Goal: Task Accomplishment & Management: Use online tool/utility

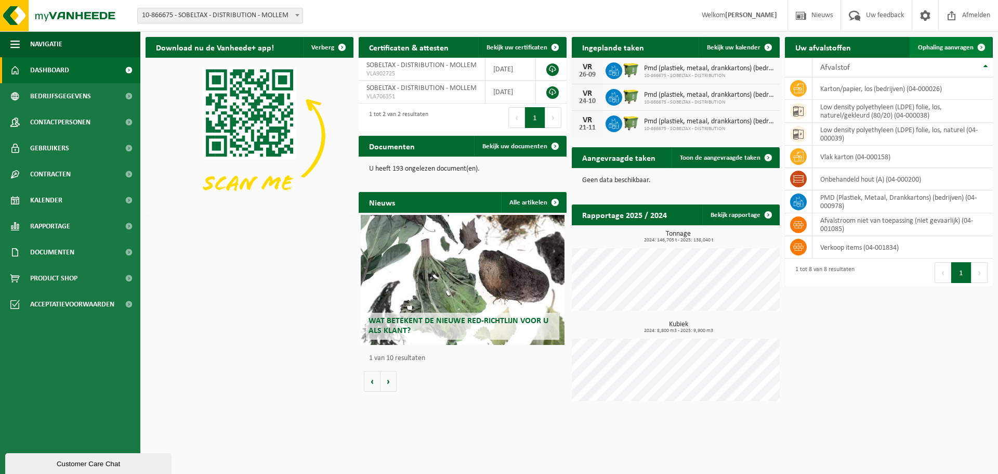
click at [946, 46] on span "Ophaling aanvragen" at bounding box center [946, 47] width 56 height 7
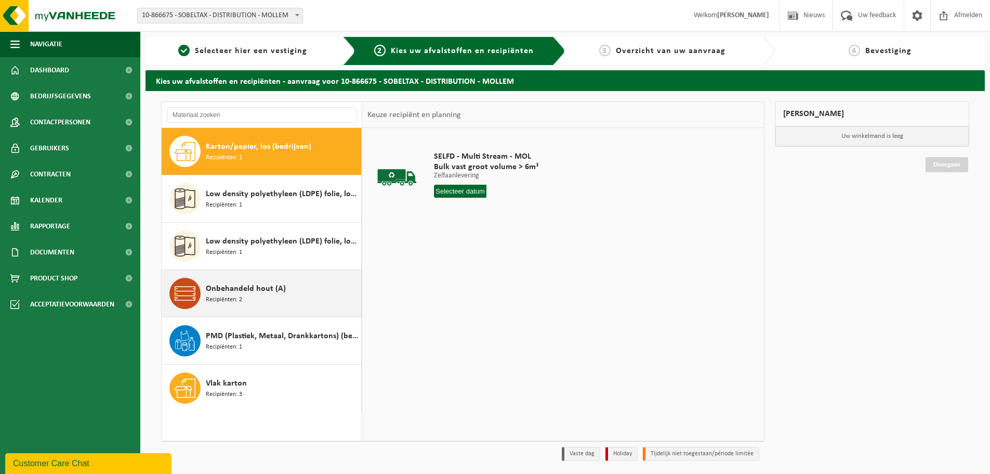
click at [244, 304] on div "Onbehandeld hout (A) Recipiënten: 2" at bounding box center [282, 293] width 153 height 31
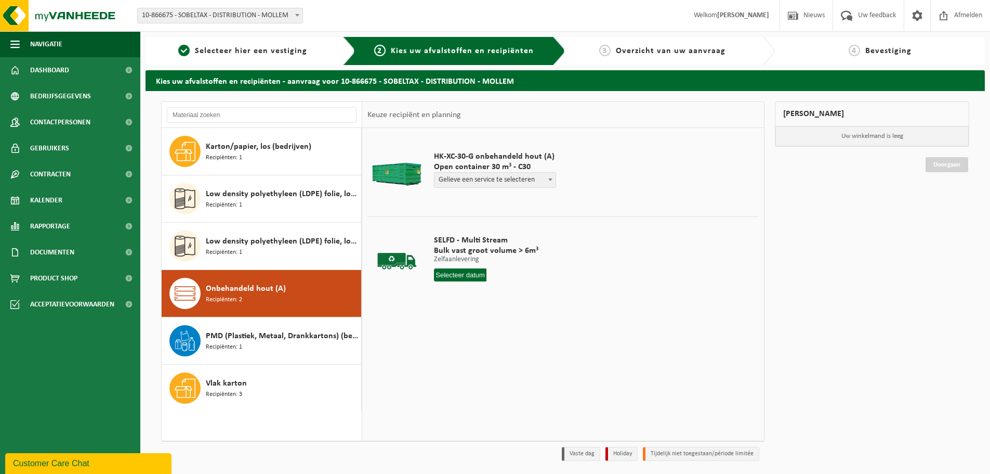
click at [542, 178] on span "Gelieve een service te selecteren" at bounding box center [495, 180] width 121 height 15
select select "P2PL-VEL-072376_HK-XC-30-GN-00_04-000200_46"
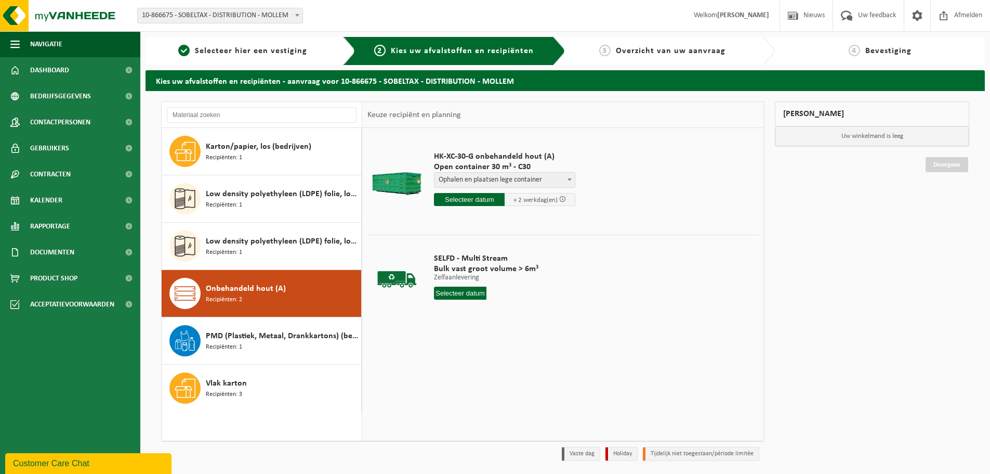
click at [470, 200] on input "text" at bounding box center [469, 199] width 71 height 13
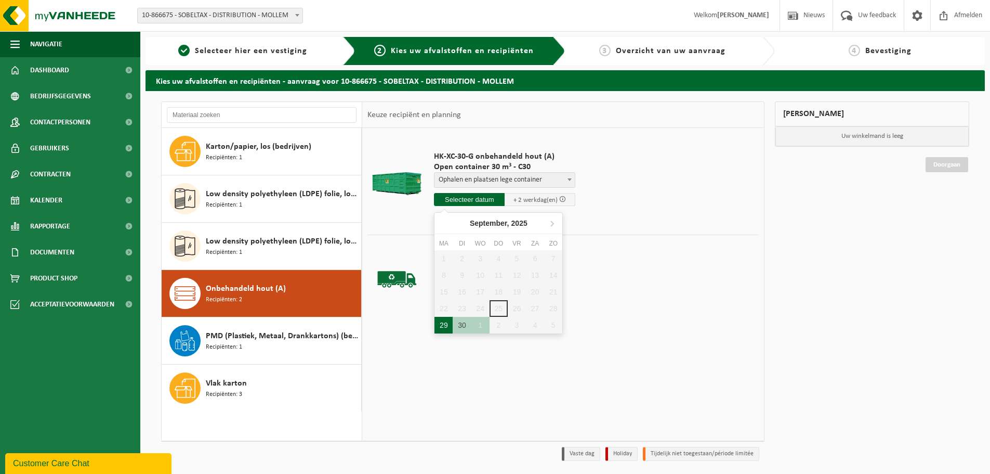
click at [439, 327] on div "29" at bounding box center [444, 325] width 18 height 17
type input "Van [DATE]"
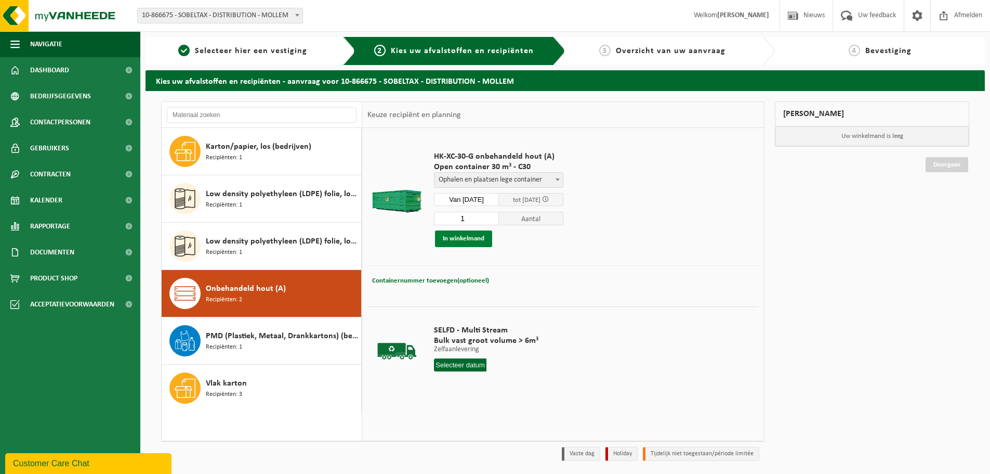
click at [465, 241] on button "In winkelmand" at bounding box center [463, 238] width 57 height 17
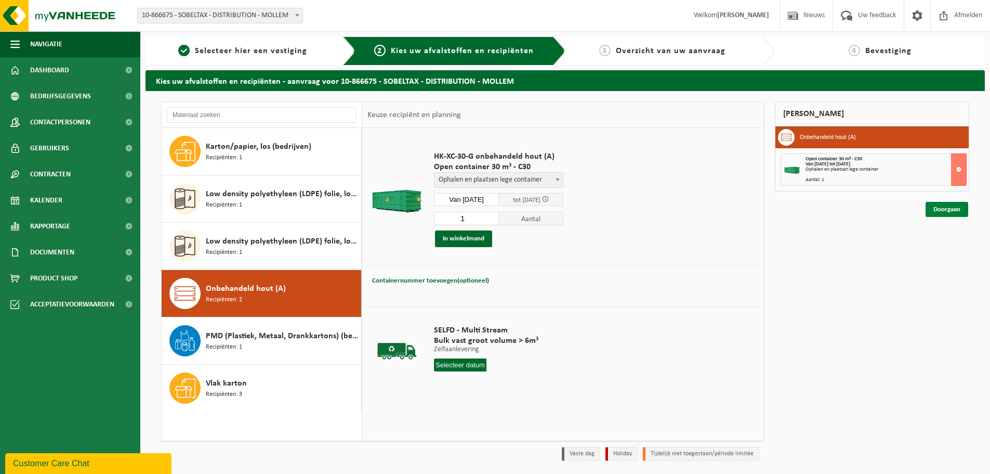
click at [943, 204] on link "Doorgaan" at bounding box center [947, 209] width 43 height 15
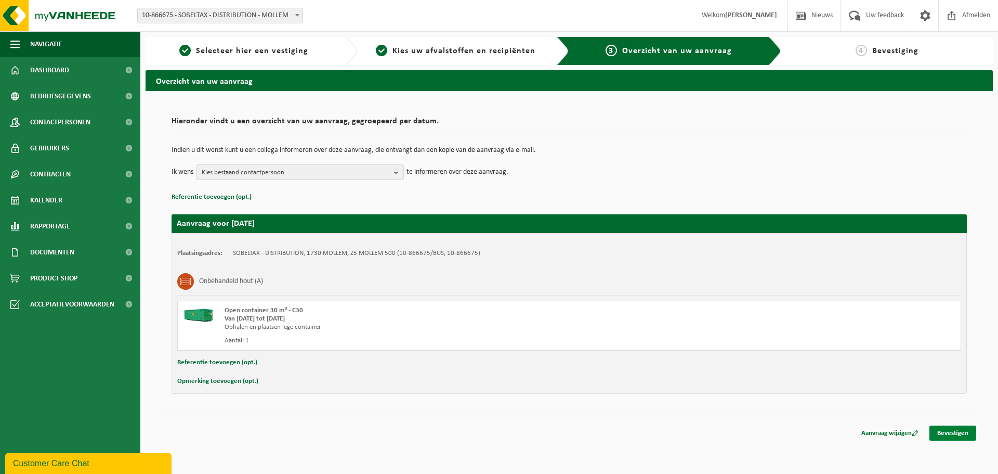
click at [956, 434] on link "Bevestigen" at bounding box center [952, 432] width 47 height 15
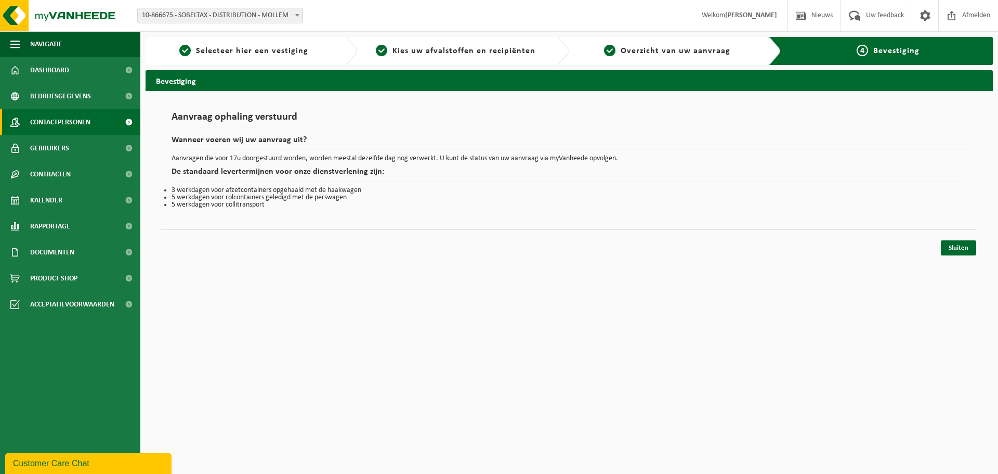
click at [125, 120] on span at bounding box center [128, 122] width 23 height 26
